Goal: Information Seeking & Learning: Learn about a topic

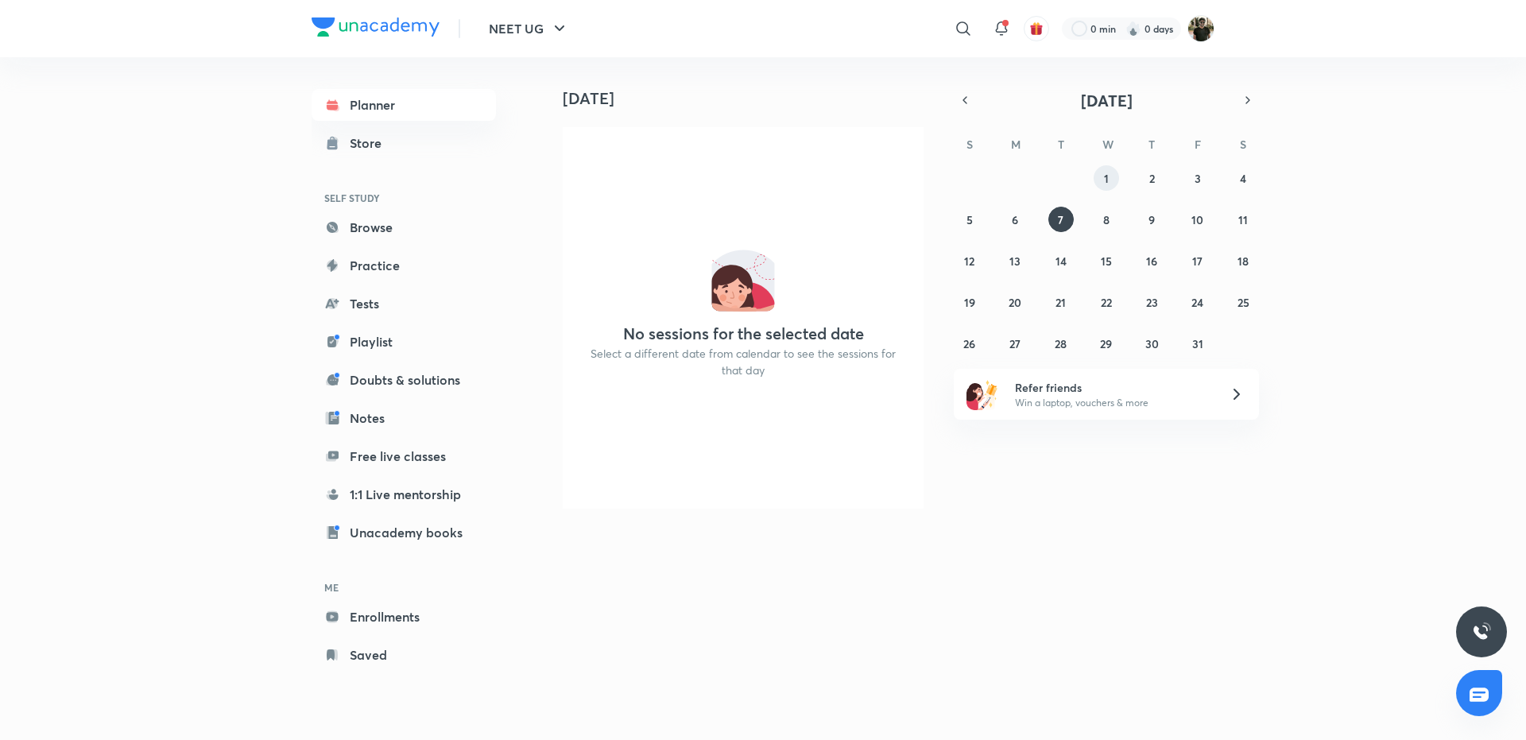
click at [1104, 176] on abbr "1" at bounding box center [1106, 178] width 5 height 15
click at [965, 33] on icon at bounding box center [963, 28] width 19 height 19
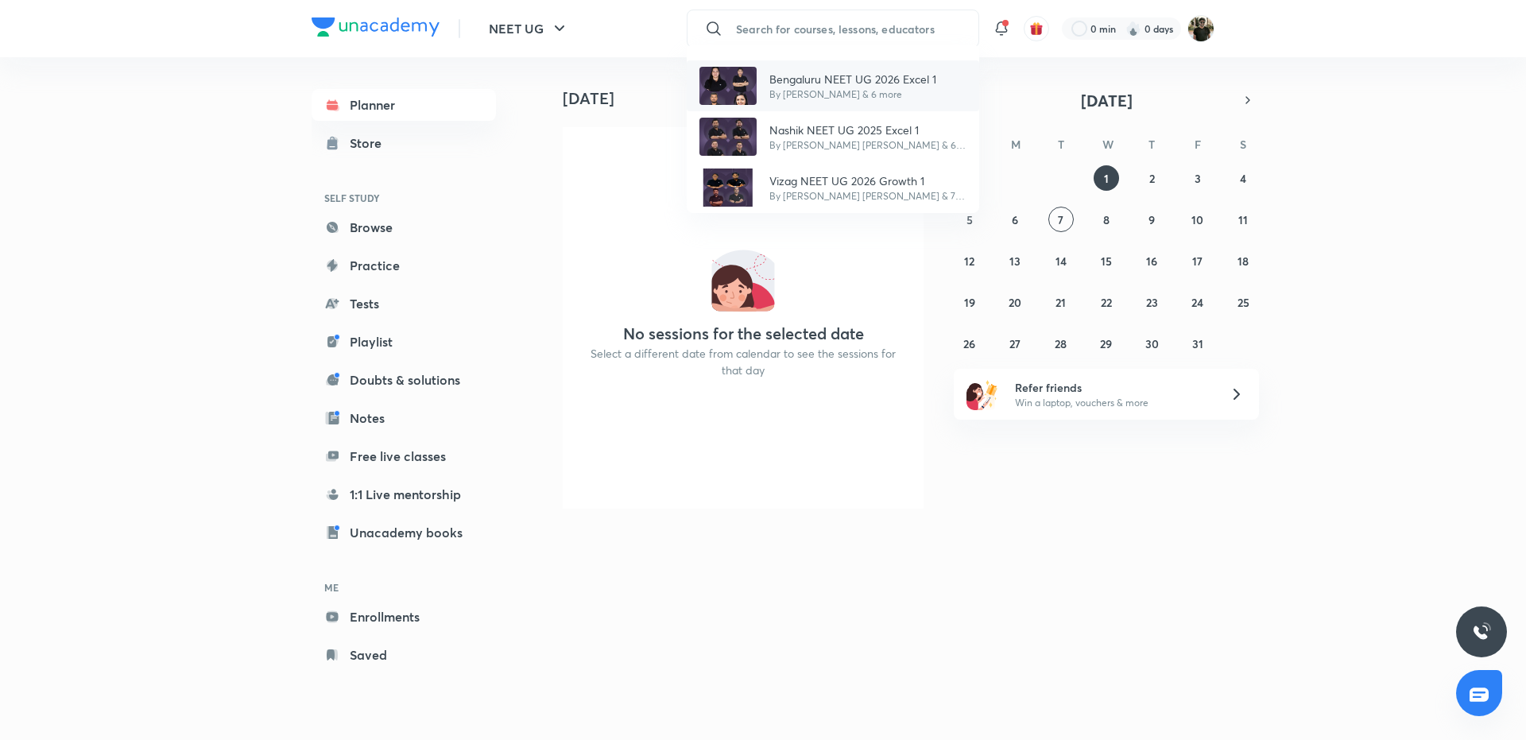
click at [832, 86] on p "Bengaluru NEET UG 2026 Excel 1" at bounding box center [852, 79] width 167 height 17
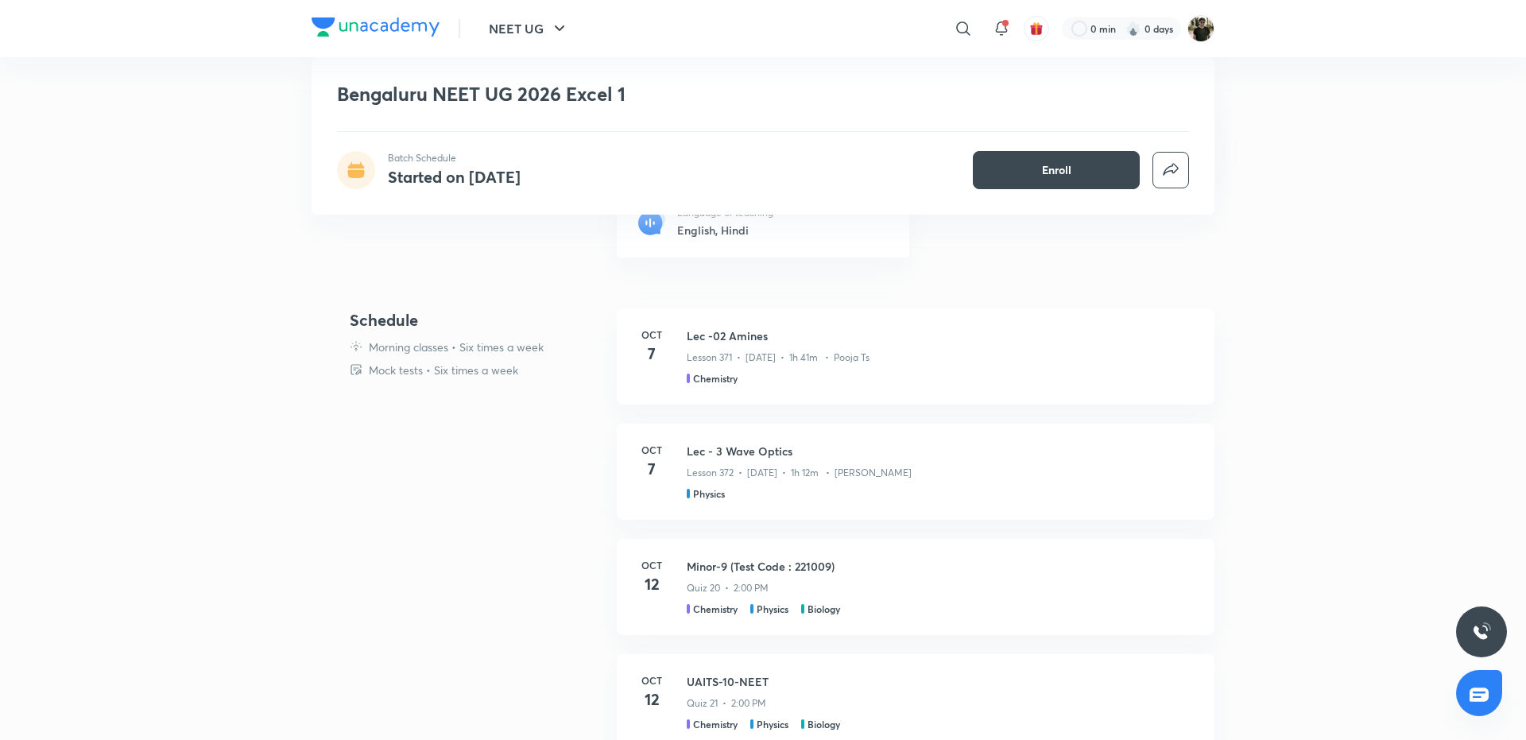
scroll to position [397, 0]
click at [757, 448] on h3 "Lec - 3 Wave Optics" at bounding box center [925, 446] width 477 height 17
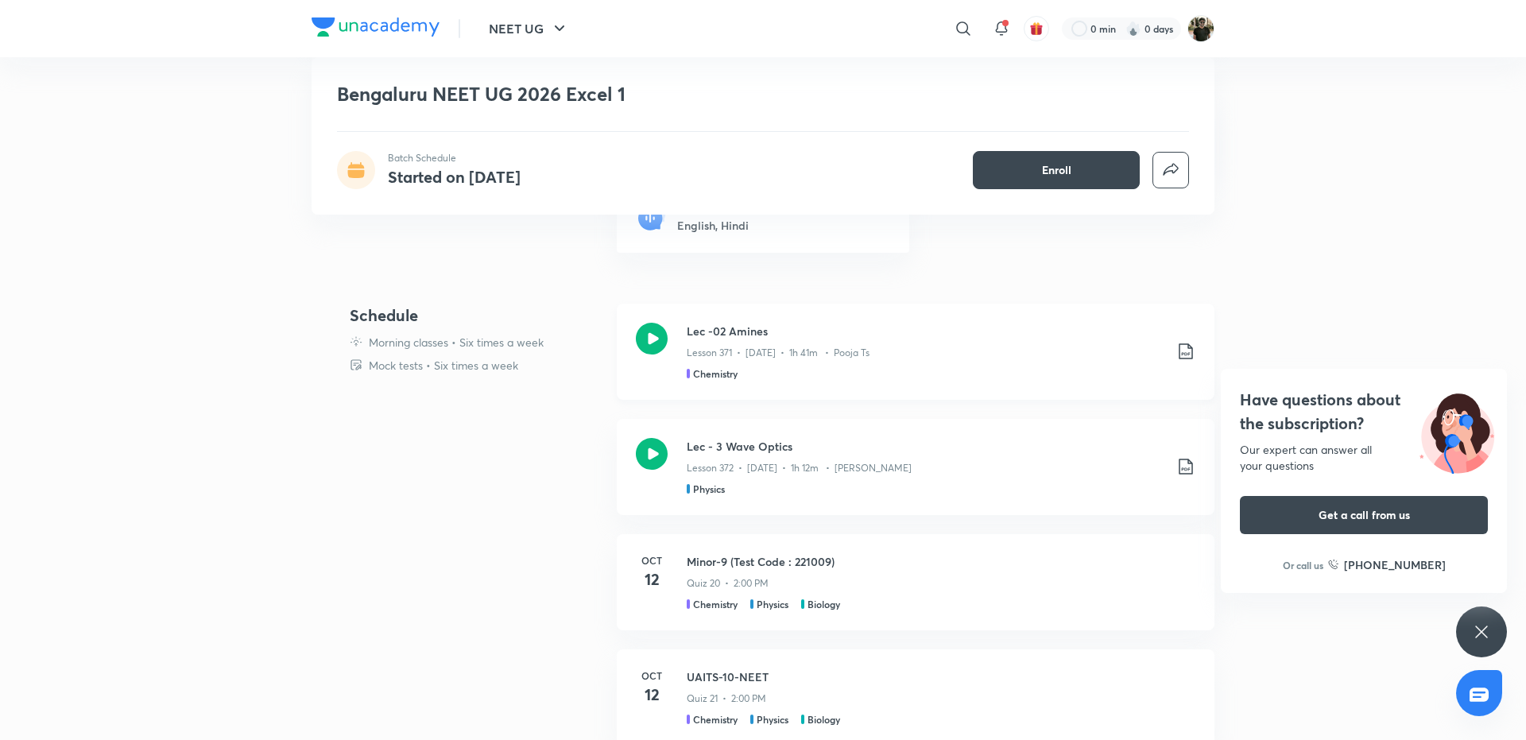
click at [657, 330] on icon at bounding box center [652, 339] width 32 height 32
